Goal: Task Accomplishment & Management: Manage account settings

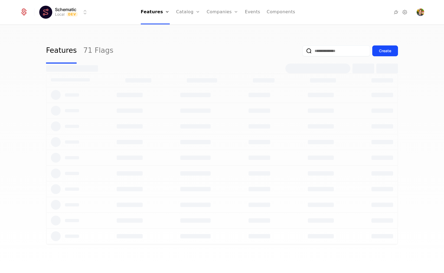
select select "**"
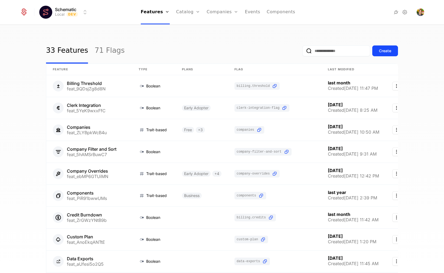
click at [78, 18] on html "Schematic Local Dev Features Features Flags Catalog Plans Add Ons Credits Confi…" at bounding box center [222, 136] width 444 height 273
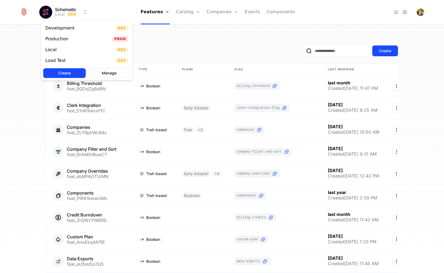
click at [69, 38] on div "Production" at bounding box center [58, 38] width 27 height 5
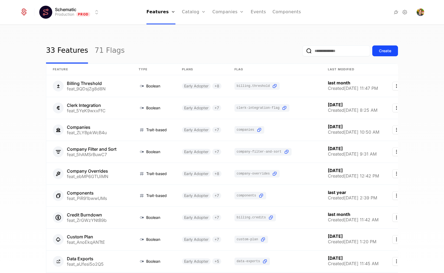
click at [193, 54] on link "Configuration" at bounding box center [202, 52] width 28 height 4
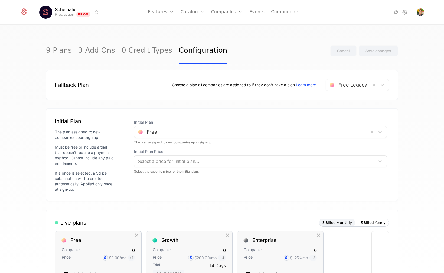
click at [166, 162] on div at bounding box center [254, 161] width 233 height 8
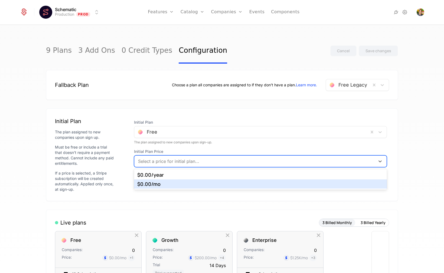
click at [160, 180] on div "$0.00 /mo" at bounding box center [260, 183] width 253 height 9
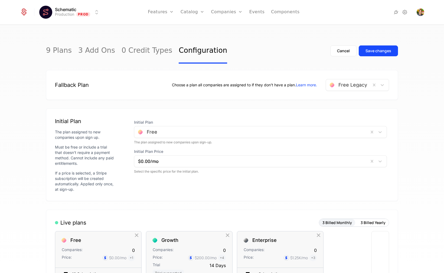
click at [205, 187] on div "Initial Plan Free The plan assigned to new companies upon sign-up. Initial Plan…" at bounding box center [260, 154] width 257 height 75
click at [372, 49] on div "Save changes" at bounding box center [378, 50] width 26 height 5
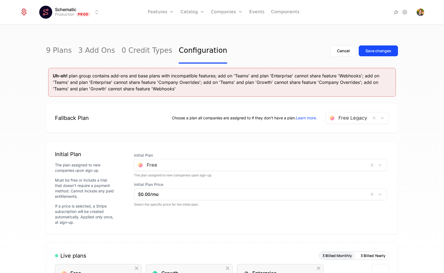
click at [225, 89] on div "Uh-oh! plan group contains add-ons and base plans with incompatible features; a…" at bounding box center [222, 81] width 338 height 19
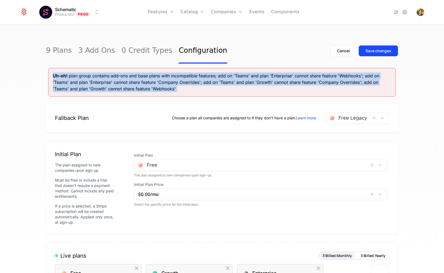
click at [225, 89] on div "Uh-oh! plan group contains add-ons and base plans with incompatible features; a…" at bounding box center [222, 81] width 338 height 19
click at [232, 84] on div "Uh-oh! plan group contains add-ons and base plans with incompatible features; a…" at bounding box center [222, 81] width 338 height 19
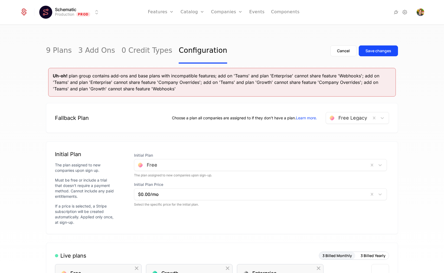
click at [232, 84] on div "Uh-oh! plan group contains add-ons and base plans with incompatible features; a…" at bounding box center [222, 81] width 338 height 19
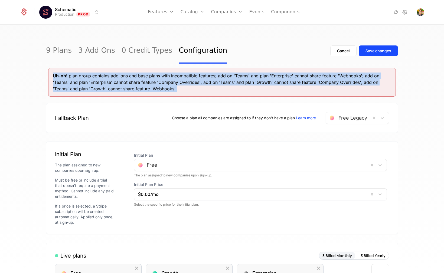
click at [232, 84] on div "Uh-oh! plan group contains add-ons and base plans with incompatible features; a…" at bounding box center [222, 81] width 338 height 19
click at [232, 88] on div "Uh-oh! plan group contains add-ons and base plans with incompatible features; a…" at bounding box center [222, 81] width 338 height 19
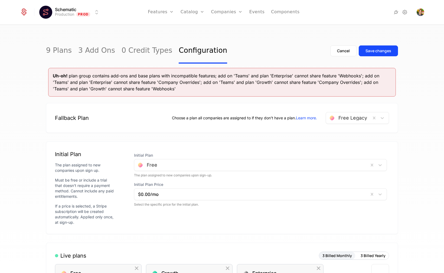
click at [252, 91] on div "Uh-oh! plan group contains add-ons and base plans with incompatible features; a…" at bounding box center [222, 81] width 338 height 19
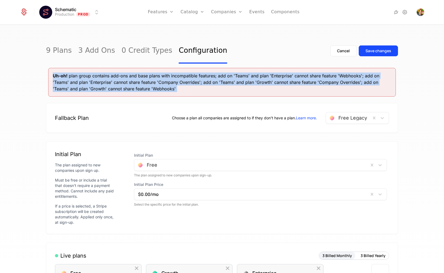
click at [252, 91] on div "Uh-oh! plan group contains add-ons and base plans with incompatible features; a…" at bounding box center [222, 81] width 338 height 19
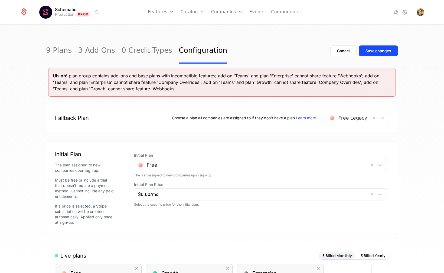
click at [263, 88] on div "Uh-oh! plan group contains add-ons and base plans with incompatible features; a…" at bounding box center [222, 81] width 338 height 19
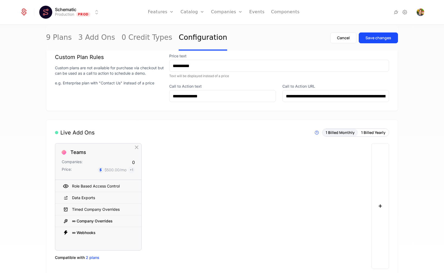
scroll to position [415, 0]
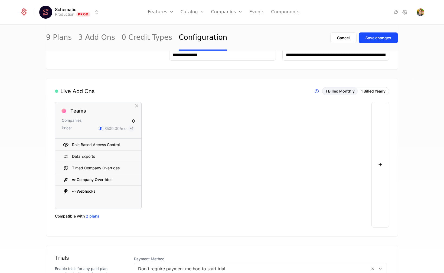
click at [189, 133] on div "Teams Companies: 0 Price: $500.00 /mo + 1 Role Based Access Control Data Export…" at bounding box center [211, 165] width 313 height 126
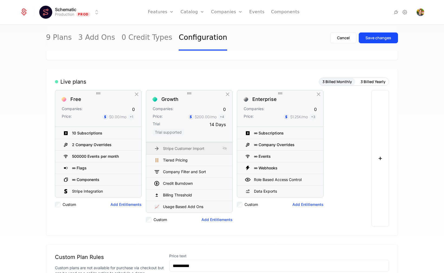
scroll to position [174, 0]
drag, startPoint x: 255, startPoint y: 168, endPoint x: 279, endPoint y: 168, distance: 24.6
click at [279, 168] on div "∞ Webhooks" at bounding box center [276, 168] width 65 height 8
drag, startPoint x: 276, startPoint y: 166, endPoint x: 256, endPoint y: 166, distance: 20.0
click at [256, 166] on div "∞ Webhooks" at bounding box center [276, 168] width 65 height 8
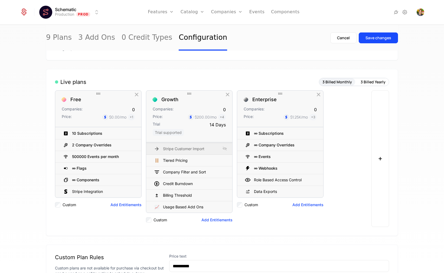
click at [256, 166] on div "∞ Webhooks" at bounding box center [266, 168] width 24 height 4
drag, startPoint x: 256, startPoint y: 166, endPoint x: 276, endPoint y: 166, distance: 20.6
click at [260, 166] on div "∞ Webhooks" at bounding box center [266, 168] width 24 height 4
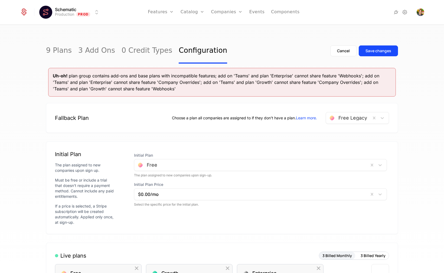
click at [148, 94] on div "Uh-oh! plan group contains add-ons and base plans with incompatible features; a…" at bounding box center [221, 82] width 347 height 29
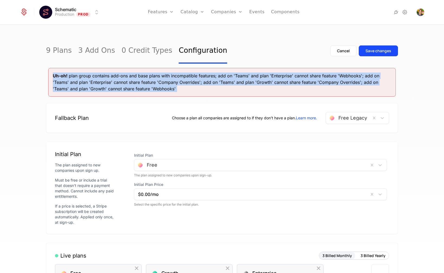
click at [148, 94] on div "Uh-oh! plan group contains add-ons and base plans with incompatible features; a…" at bounding box center [221, 82] width 347 height 29
click at [153, 84] on div "Uh-oh! plan group contains add-ons and base plans with incompatible features; a…" at bounding box center [222, 81] width 338 height 19
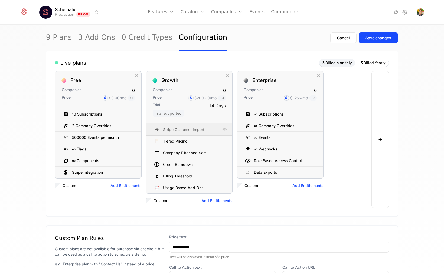
scroll to position [195, 0]
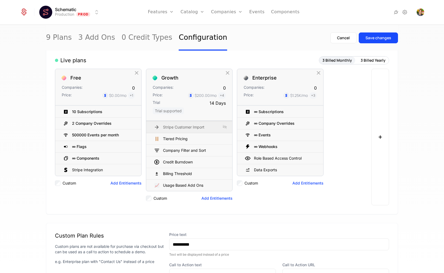
click at [352, 136] on div "Free Companies: 0 Price: $0.00 /mo + 1 10 Subscriptions 2 Company Overrides 500…" at bounding box center [211, 137] width 313 height 137
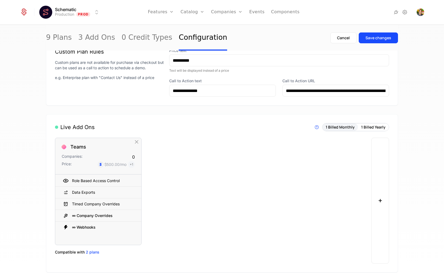
scroll to position [380, 0]
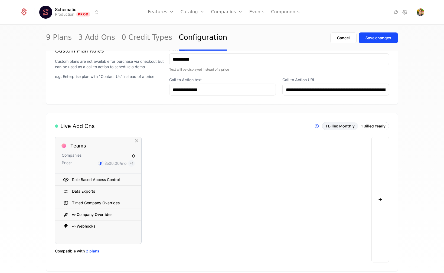
click at [249, 219] on div "Teams Companies: 0 Price: $500.00 /mo + 1 Role Based Access Control Data Export…" at bounding box center [211, 200] width 313 height 126
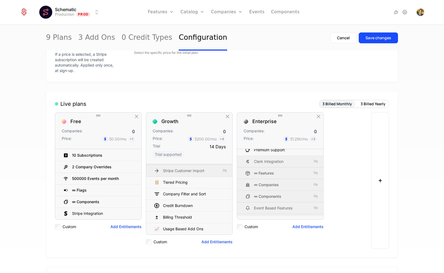
scroll to position [0, 0]
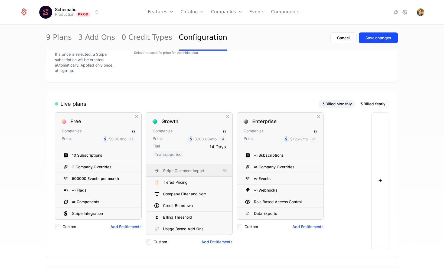
click at [346, 188] on div "Free Companies: 0 Price: $0.00 /mo + 1 10 Subscriptions 2 Company Overrides 500…" at bounding box center [211, 180] width 313 height 137
click at [247, 48] on div "9 Plans 3 Add Ons 0 Credit Types Configuration Cancel Save changes" at bounding box center [222, 37] width 352 height 25
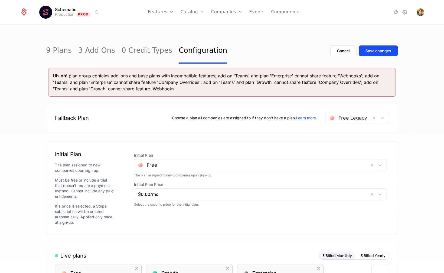
click at [228, 82] on div "Uh-oh! plan group contains add-ons and base plans with incompatible features; a…" at bounding box center [222, 81] width 338 height 19
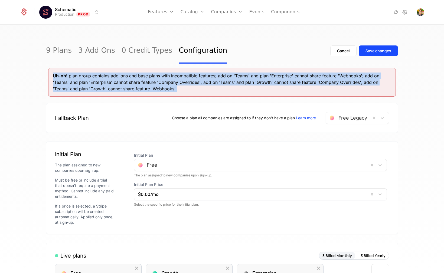
click at [228, 82] on div "Uh-oh! plan group contains add-ons and base plans with incompatible features; a…" at bounding box center [222, 81] width 338 height 19
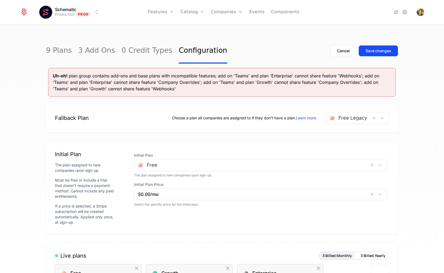
click at [219, 92] on div "Uh-oh! plan group contains add-ons and base plans with incompatible features; a…" at bounding box center [221, 82] width 347 height 29
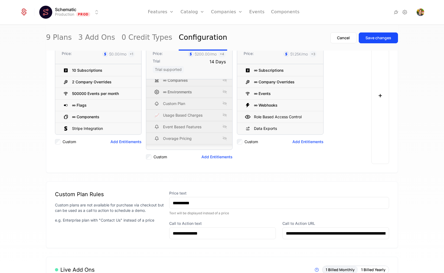
scroll to position [199, 0]
click at [303, 169] on div "Live plans 3 Billed Monthly 3 Billed Yearly Free Companies: 0 Price: $0.00 /mo …" at bounding box center [222, 89] width 352 height 167
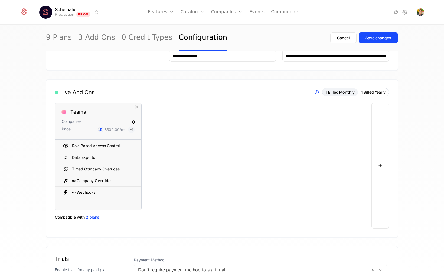
scroll to position [417, 0]
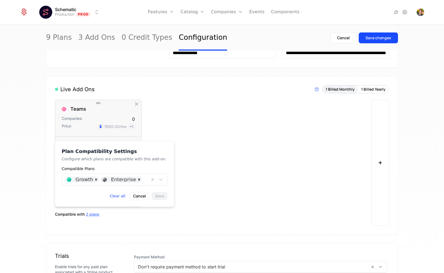
click at [95, 212] on span "2 plans" at bounding box center [93, 214] width 14 height 5
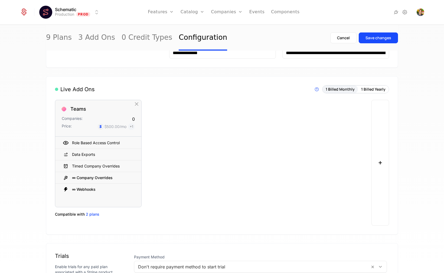
click at [187, 129] on div "Teams Companies: 0 Price: $500.00 /mo + 1 Role Based Access Control Data Export…" at bounding box center [211, 163] width 313 height 126
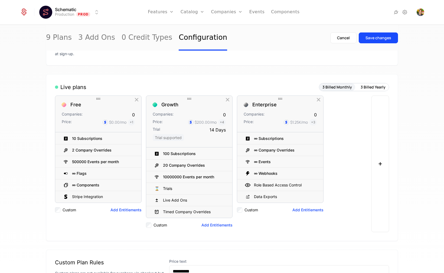
scroll to position [156, 0]
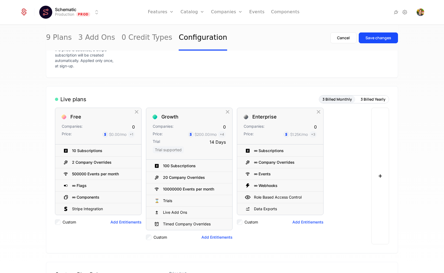
click at [216, 100] on div "Live plans 3 Billed Monthly 3 Billed Yearly" at bounding box center [222, 99] width 334 height 8
click at [354, 141] on div "Free Companies: 0 Price: $0.00 /mo + 1 10 Subscriptions 2 Company Overrides 500…" at bounding box center [211, 176] width 313 height 137
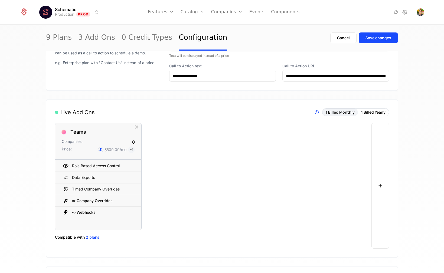
scroll to position [411, 0]
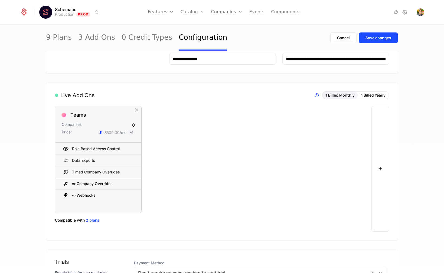
click at [221, 108] on div "Teams Companies: 0 Price: $500.00 /mo + 1 Role Based Access Control Data Export…" at bounding box center [211, 169] width 313 height 126
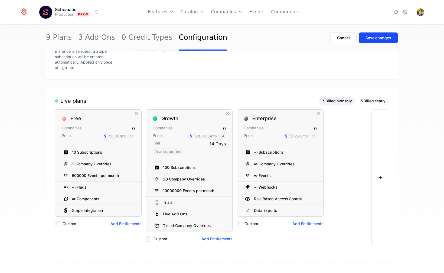
scroll to position [146, 0]
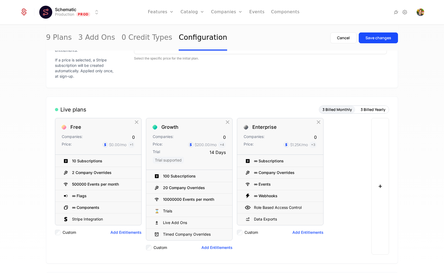
click at [353, 171] on div "Free Companies: 0 Price: $0.00 /mo + 1 10 Subscriptions 2 Company Overrides 500…" at bounding box center [211, 186] width 313 height 137
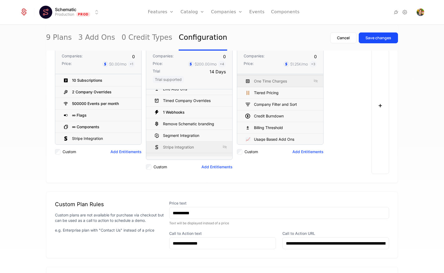
scroll to position [0, 0]
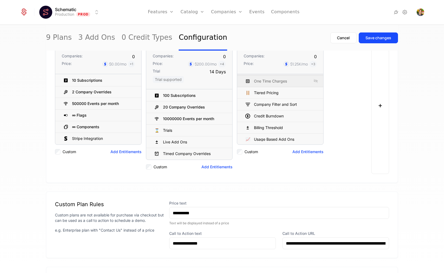
click at [340, 156] on div "Free Companies: 0 Price: $0.00 /mo + 1 10 Subscriptions 2 Company Overrides 500…" at bounding box center [211, 105] width 313 height 137
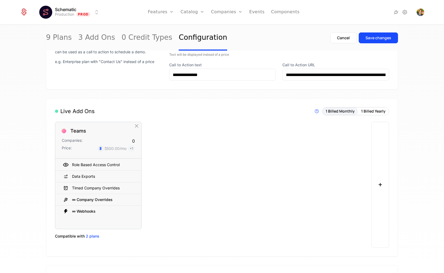
scroll to position [425, 0]
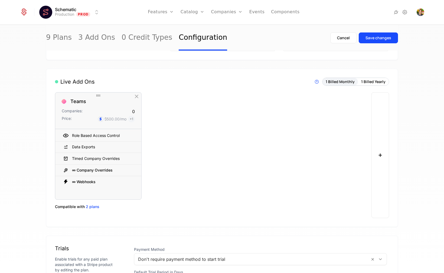
drag, startPoint x: 71, startPoint y: 131, endPoint x: 78, endPoint y: 132, distance: 7.3
click at [78, 132] on div "Role Based Access Control" at bounding box center [95, 135] width 65 height 8
click at [204, 141] on div "Teams Companies: 0 Price: $500.00 /mo + 1 Role Based Access Control Data Export…" at bounding box center [211, 155] width 313 height 126
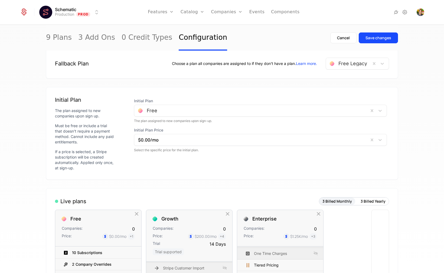
scroll to position [0, 0]
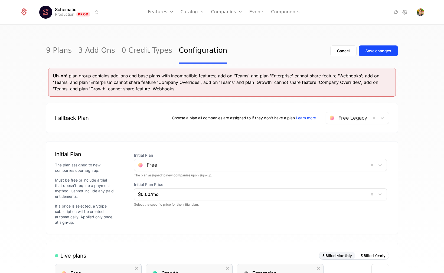
click at [186, 85] on div "Uh-oh! plan group contains add-ons and base plans with incompatible features; a…" at bounding box center [222, 81] width 338 height 19
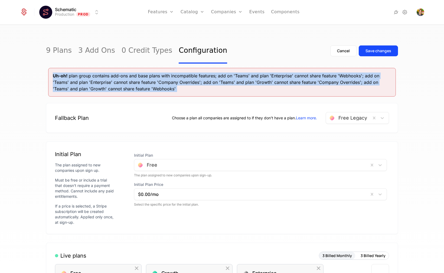
click at [186, 85] on div "Uh-oh! plan group contains add-ons and base plans with incompatible features; a…" at bounding box center [222, 81] width 338 height 19
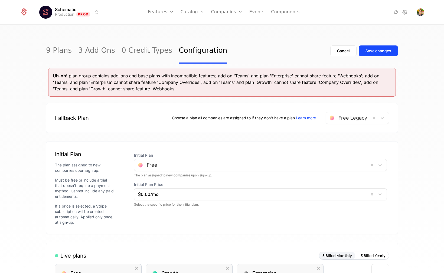
click at [148, 81] on div "Uh-oh! plan group contains add-ons and base plans with incompatible features; a…" at bounding box center [222, 81] width 338 height 19
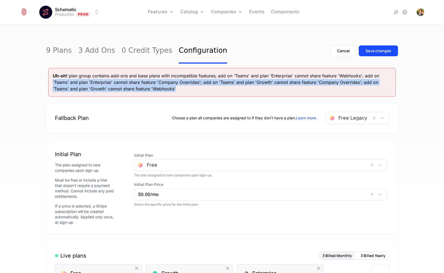
drag, startPoint x: 180, startPoint y: 94, endPoint x: 46, endPoint y: 85, distance: 134.5
click at [46, 85] on div "Uh-oh! plan group contains add-ons and base plans with incompatible features; a…" at bounding box center [222, 82] width 352 height 29
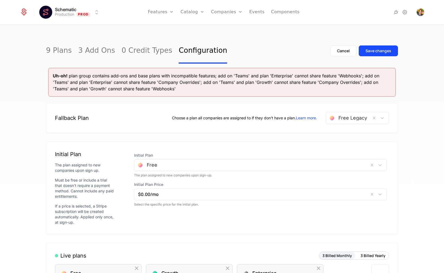
click at [51, 77] on div "Uh-oh! plan group contains add-ons and base plans with incompatible features; a…" at bounding box center [221, 82] width 347 height 29
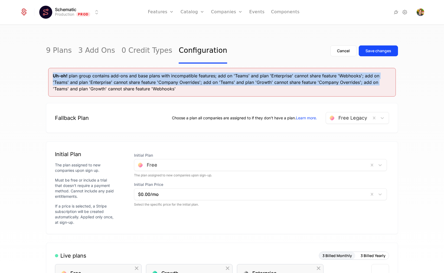
drag, startPoint x: 51, startPoint y: 72, endPoint x: 48, endPoint y: 91, distance: 19.9
click at [48, 91] on div "Uh-oh! plan group contains add-ons and base plans with incompatible features; a…" at bounding box center [221, 82] width 347 height 29
drag, startPoint x: 55, startPoint y: 92, endPoint x: 51, endPoint y: 77, distance: 16.3
click at [51, 76] on div "Uh-oh! plan group contains add-ons and base plans with incompatible features; a…" at bounding box center [221, 82] width 347 height 29
click at [51, 77] on div "Uh-oh! plan group contains add-ons and base plans with incompatible features; a…" at bounding box center [221, 82] width 347 height 29
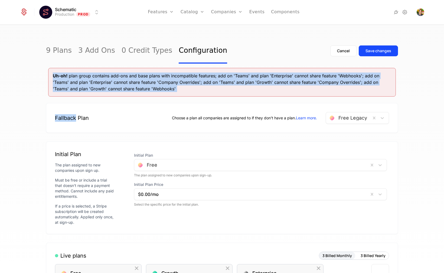
drag, startPoint x: 51, startPoint y: 77, endPoint x: 52, endPoint y: 94, distance: 17.9
click at [52, 94] on div "Uh-oh! plan group contains add-ons and base plans with incompatible features; a…" at bounding box center [221, 82] width 347 height 29
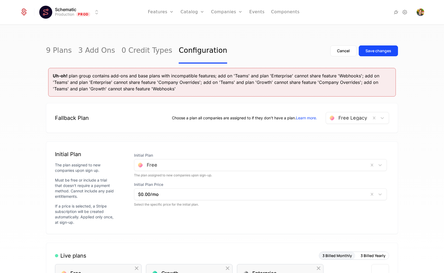
click at [103, 90] on div "Uh-oh! plan group contains add-ons and base plans with incompatible features; a…" at bounding box center [222, 81] width 338 height 19
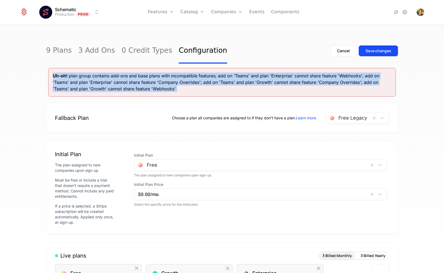
drag, startPoint x: 103, startPoint y: 90, endPoint x: 100, endPoint y: 78, distance: 11.6
click at [100, 78] on div "Uh-oh! plan group contains add-ons and base plans with incompatible features; a…" at bounding box center [222, 81] width 338 height 19
drag, startPoint x: 186, startPoint y: 91, endPoint x: 54, endPoint y: 77, distance: 133.2
click at [54, 77] on div "Uh-oh! plan group contains add-ons and base plans with incompatible features; a…" at bounding box center [222, 81] width 338 height 19
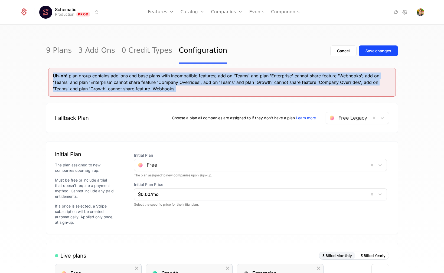
click at [54, 77] on span "Uh-oh!" at bounding box center [60, 75] width 15 height 5
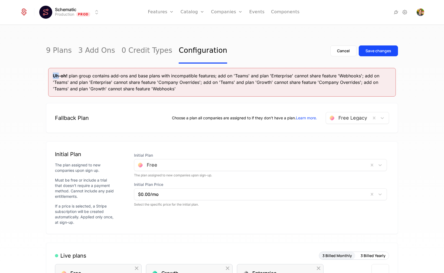
click at [54, 77] on span "Uh-oh!" at bounding box center [60, 75] width 15 height 5
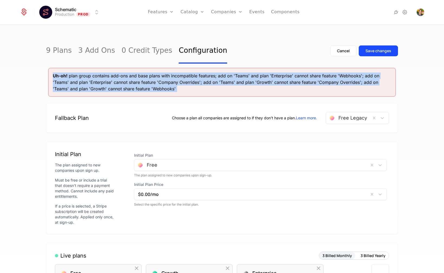
drag, startPoint x: 54, startPoint y: 77, endPoint x: 71, endPoint y: 85, distance: 19.2
click at [60, 80] on div "Uh-oh! plan group contains add-ons and base plans with incompatible features; a…" at bounding box center [222, 81] width 338 height 19
click at [72, 85] on div "Uh-oh! plan group contains add-ons and base plans with incompatible features; a…" at bounding box center [222, 81] width 338 height 19
drag, startPoint x: 203, startPoint y: 90, endPoint x: 119, endPoint y: 74, distance: 85.2
click at [119, 74] on div "Uh-oh! plan group contains add-ons and base plans with incompatible features; a…" at bounding box center [222, 81] width 338 height 19
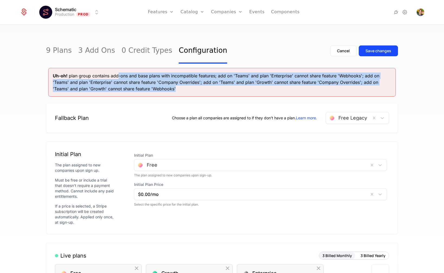
click at [119, 74] on div "Uh-oh! plan group contains add-ons and base plans with incompatible features; a…" at bounding box center [222, 81] width 338 height 19
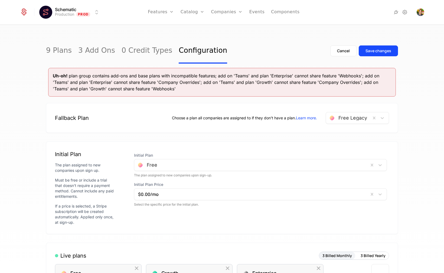
click at [209, 120] on div "Choose a plan all companies are assigned to if they don't have a plan. Learn mo…" at bounding box center [244, 117] width 145 height 5
drag, startPoint x: 209, startPoint y: 120, endPoint x: 199, endPoint y: 100, distance: 22.0
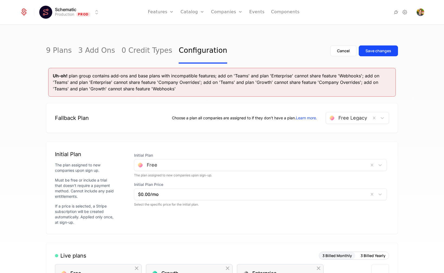
click at [192, 82] on div "Uh-oh! plan group contains add-ons and base plans with incompatible features; a…" at bounding box center [222, 81] width 338 height 19
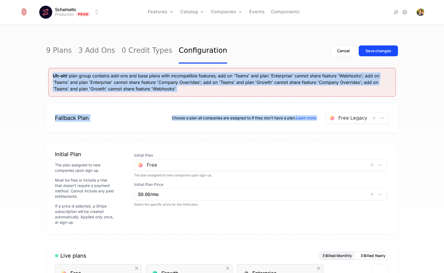
drag, startPoint x: 192, startPoint y: 82, endPoint x: 206, endPoint y: 136, distance: 56.2
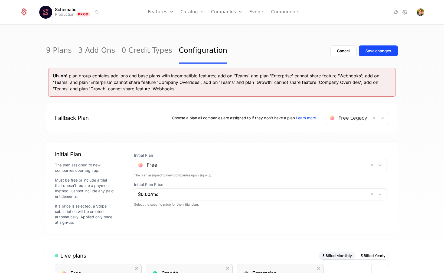
click at [200, 76] on div "Uh-oh! plan group contains add-ons and base plans with incompatible features; a…" at bounding box center [222, 81] width 338 height 19
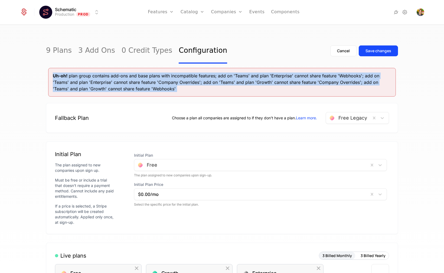
click at [200, 76] on div "Uh-oh! plan group contains add-ons and base plans with incompatible features; a…" at bounding box center [222, 81] width 338 height 19
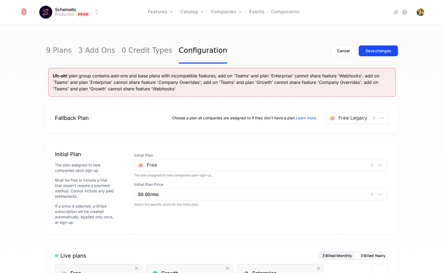
click at [389, 116] on div "Fallback Plan Choose a plan all companies are assigned to if they don't have a …" at bounding box center [222, 118] width 352 height 30
click at [72, 77] on div "Uh-oh! plan group contains add-ons and base plans with incompatible features; a…" at bounding box center [222, 81] width 338 height 19
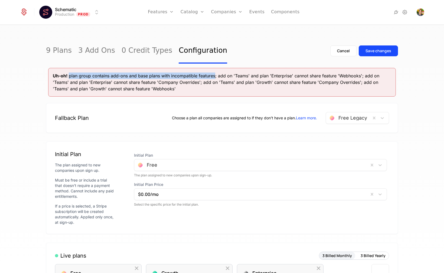
drag, startPoint x: 72, startPoint y: 77, endPoint x: 203, endPoint y: 75, distance: 131.2
click at [203, 75] on div "Uh-oh! plan group contains add-ons and base plans with incompatible features; a…" at bounding box center [222, 81] width 338 height 19
copy div "plan group contains add-ons and base plans with incompatible features"
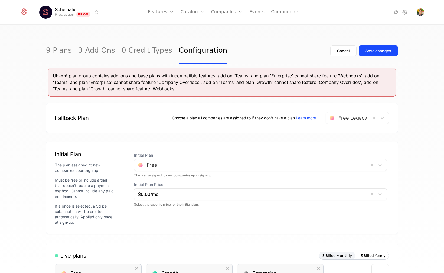
click at [154, 119] on div "Fallback Plan Choose a plan all companies are assigned to if they don't have a …" at bounding box center [222, 118] width 334 height 12
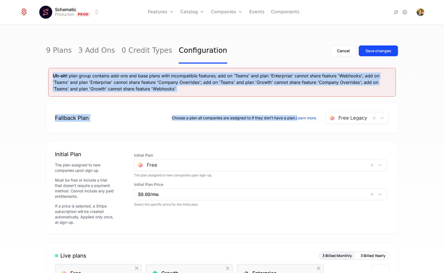
drag, startPoint x: 154, startPoint y: 119, endPoint x: 153, endPoint y: 90, distance: 29.5
click at [153, 90] on div "Uh-oh! plan group contains add-ons and base plans with incompatible features; a…" at bounding box center [222, 81] width 338 height 19
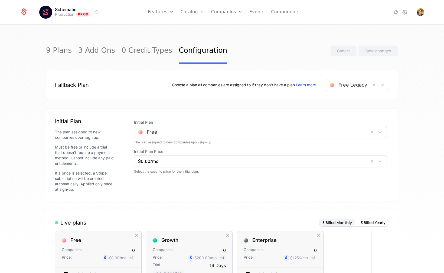
click at [188, 189] on div "Initial Plan Free The plan assigned to new companies upon sign-up. Initial Plan…" at bounding box center [260, 154] width 257 height 75
click at [417, 11] on img "Open user button" at bounding box center [420, 12] width 8 height 8
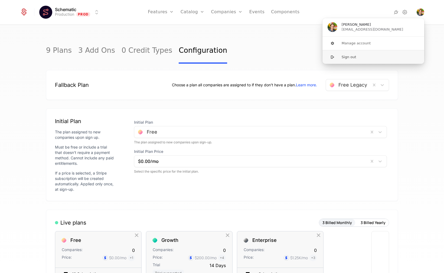
click at [381, 53] on button "Sign out" at bounding box center [373, 57] width 102 height 14
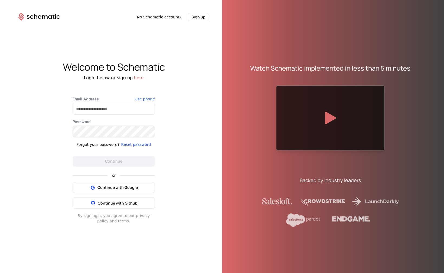
click at [192, 19] on button "Sign up" at bounding box center [198, 17] width 21 height 8
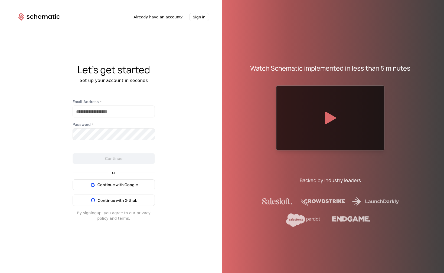
drag, startPoint x: 92, startPoint y: 104, endPoint x: 92, endPoint y: 107, distance: 3.0
click at [92, 104] on label "Email Address *" at bounding box center [113, 101] width 82 height 5
click at [92, 106] on input "Email Address *" at bounding box center [114, 111] width 82 height 11
click at [91, 110] on input "Email Address *" at bounding box center [114, 111] width 82 height 11
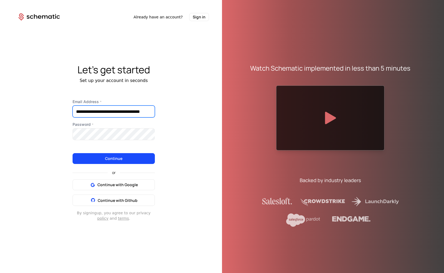
scroll to position [0, 13]
type input "**********"
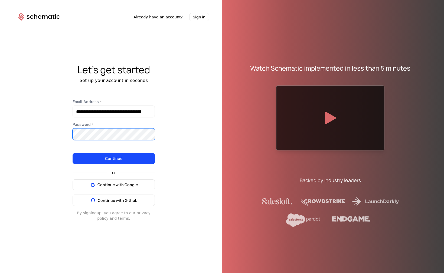
scroll to position [0, 0]
click at [0, 273] on com-1password-button at bounding box center [0, 273] width 0 height 0
click at [190, 110] on div "**********" at bounding box center [113, 142] width 216 height 243
click at [129, 162] on button "Continue" at bounding box center [113, 158] width 82 height 11
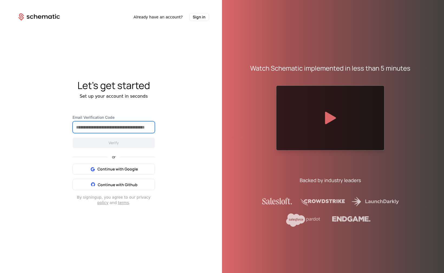
click at [98, 129] on input "Email Verification Code" at bounding box center [114, 126] width 82 height 11
paste input "******"
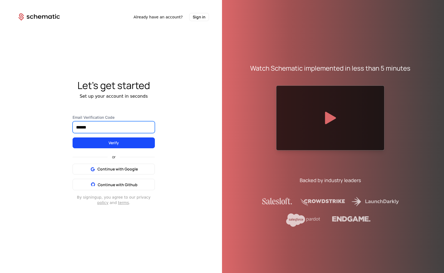
type input "******"
click at [172, 129] on div "Let's get started Set up your account in seconds Email Verification Code ******…" at bounding box center [113, 142] width 216 height 243
click at [121, 142] on button "Verify" at bounding box center [113, 142] width 82 height 11
